Goal: Check status: Check status

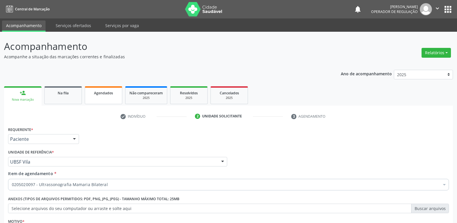
scroll to position [63, 0]
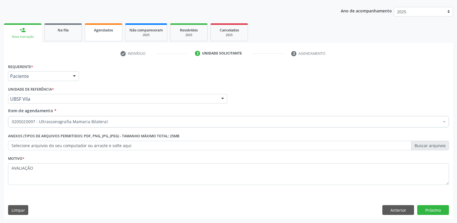
click at [107, 29] on span "Agendados" at bounding box center [103, 30] width 19 height 5
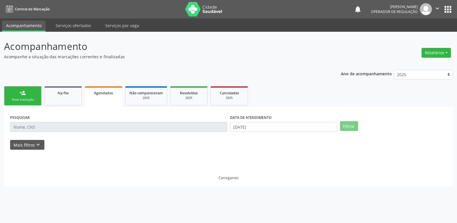
scroll to position [0, 0]
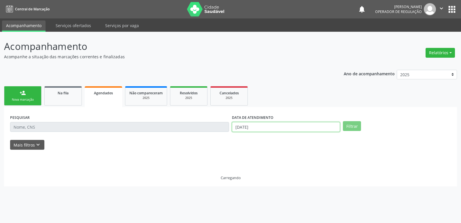
click at [257, 126] on input "[DATE]" at bounding box center [286, 127] width 108 height 10
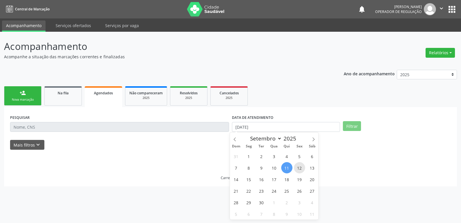
click at [301, 168] on span "12" at bounding box center [299, 167] width 11 height 11
type input "[DATE]"
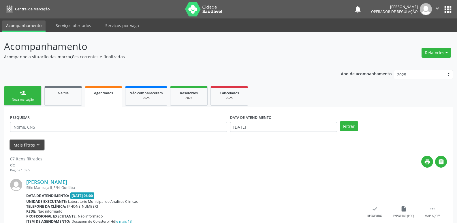
click at [36, 142] on icon "keyboard_arrow_down" at bounding box center [38, 144] width 6 height 6
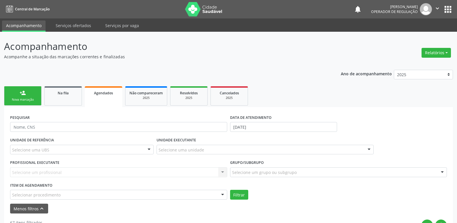
click at [184, 192] on div "Selecionar procedimento" at bounding box center [118, 195] width 217 height 10
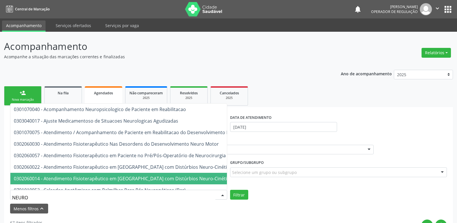
type input "NEUROC"
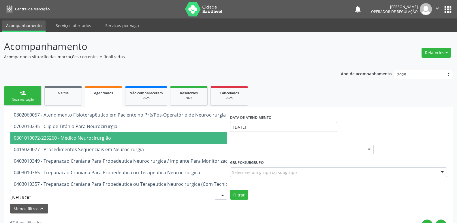
click at [112, 134] on span "0301010072-225260 - Médico Neurocirurgião" at bounding box center [139, 138] width 259 height 12
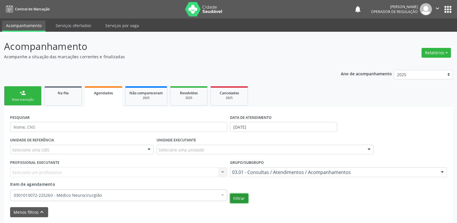
click at [243, 195] on button "Filtrar" at bounding box center [239, 198] width 18 height 10
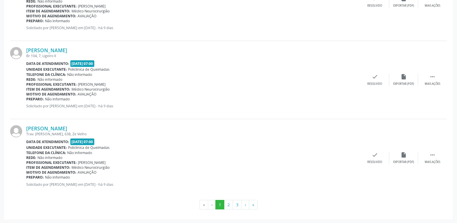
scroll to position [1215, 0]
click at [227, 205] on button "2" at bounding box center [228, 204] width 9 height 10
click at [236, 205] on button "3" at bounding box center [236, 204] width 9 height 10
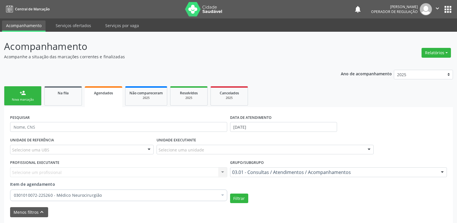
scroll to position [115, 0]
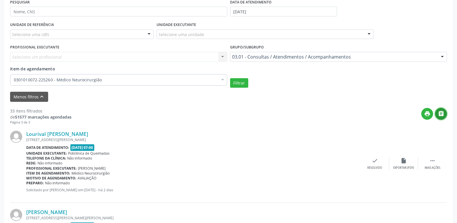
click at [442, 114] on icon "" at bounding box center [441, 113] width 6 height 6
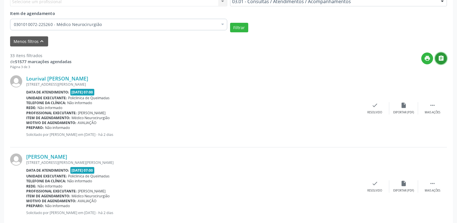
scroll to position [173, 0]
